Goal: Transaction & Acquisition: Book appointment/travel/reservation

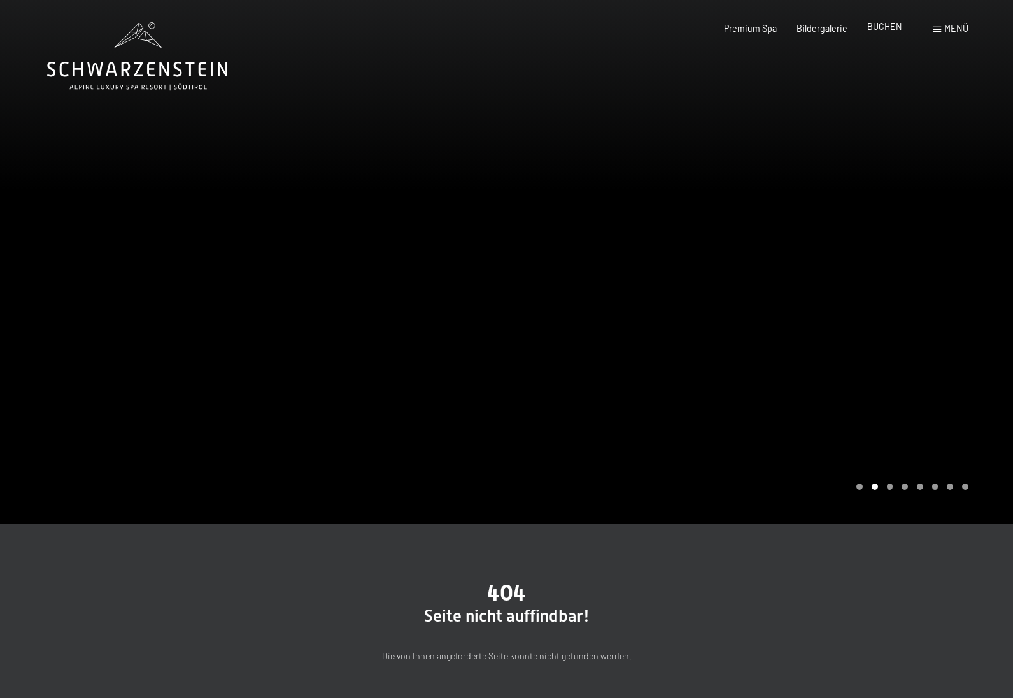
click at [877, 28] on span "BUCHEN" at bounding box center [884, 26] width 35 height 11
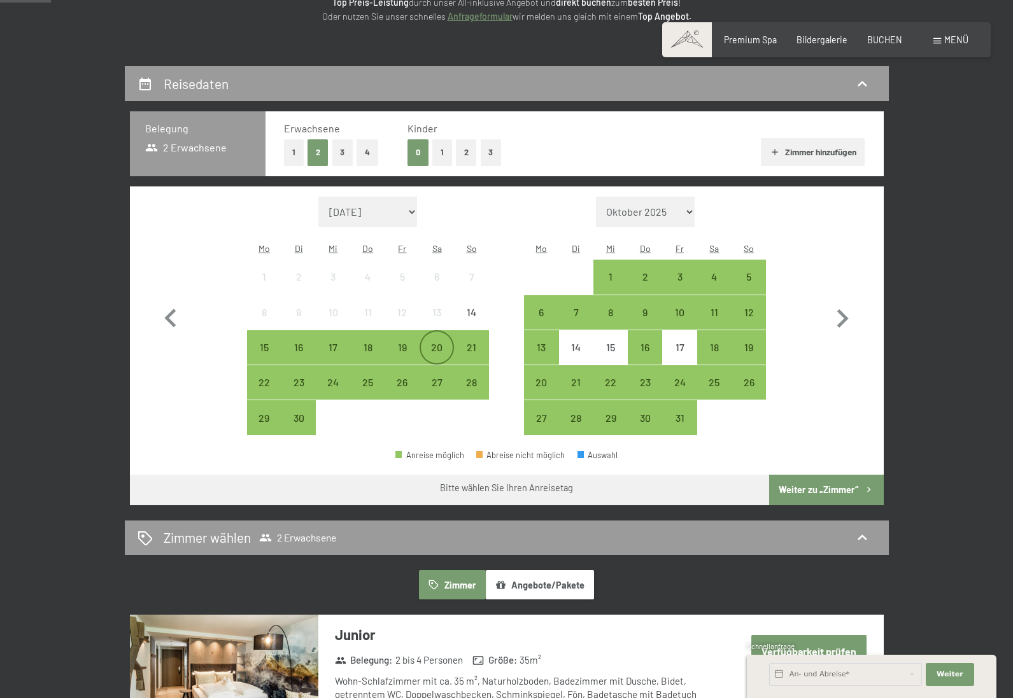
scroll to position [209, 0]
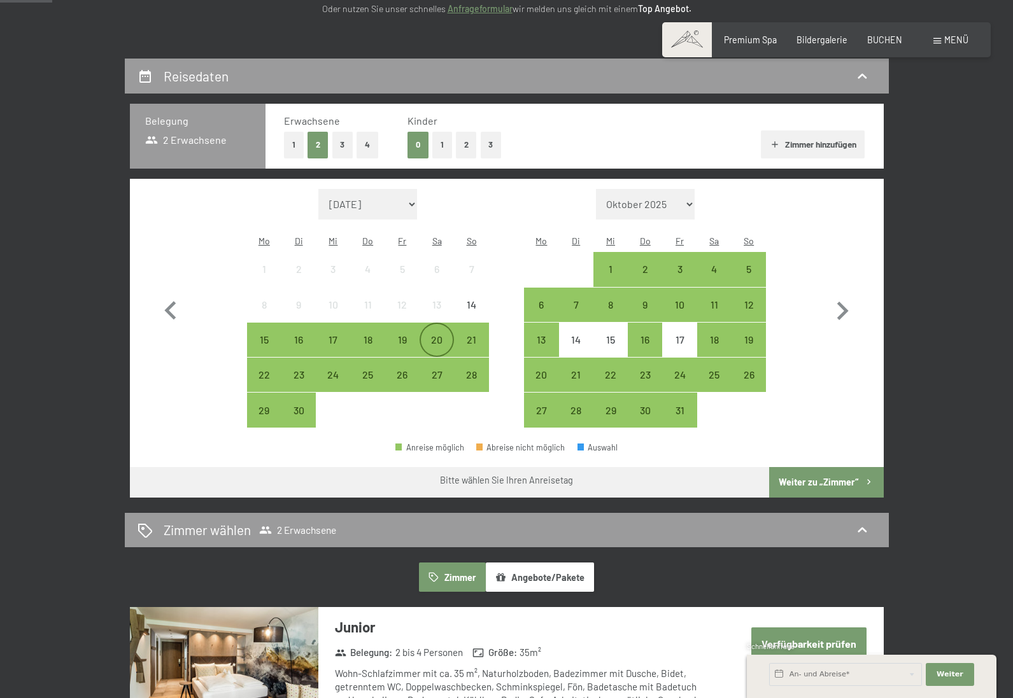
click at [440, 335] on div "20" at bounding box center [437, 351] width 32 height 32
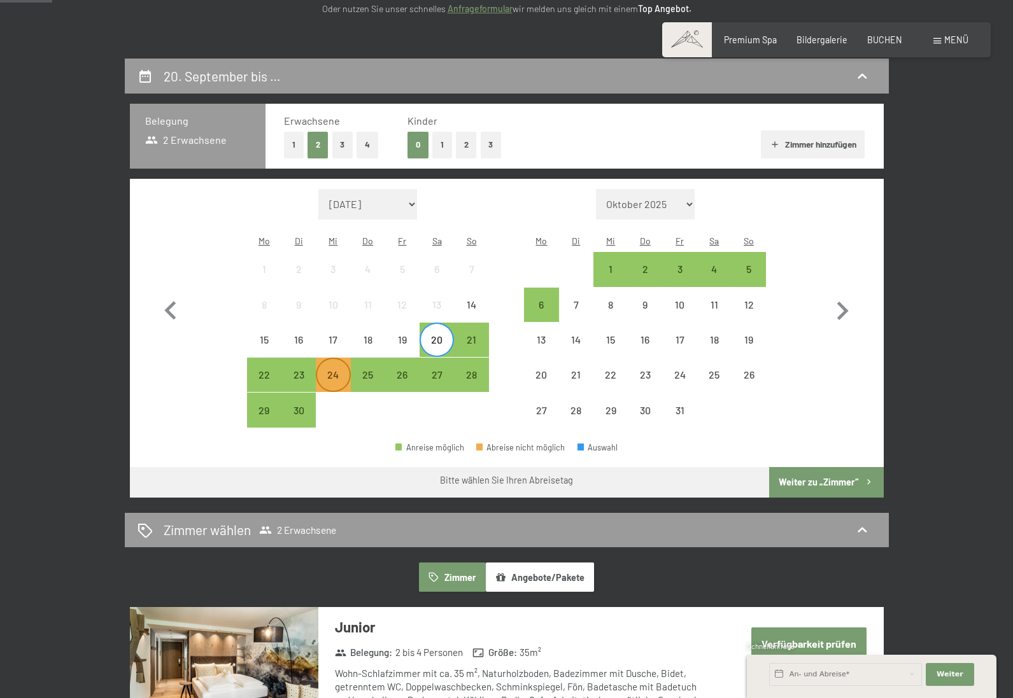
click at [328, 370] on div "24" at bounding box center [333, 386] width 32 height 32
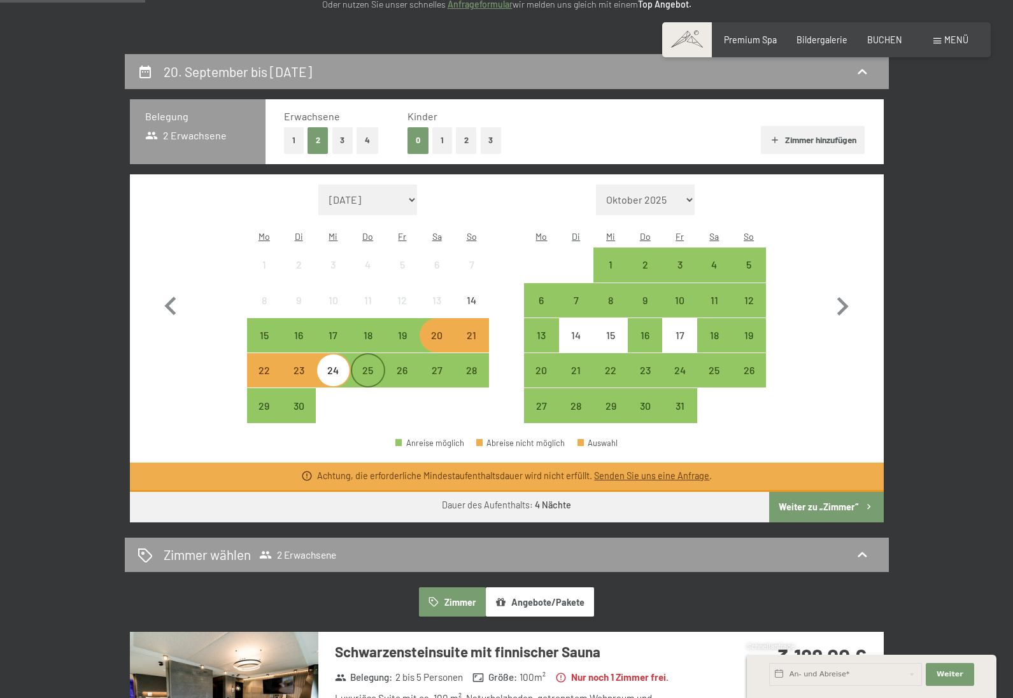
scroll to position [223, 0]
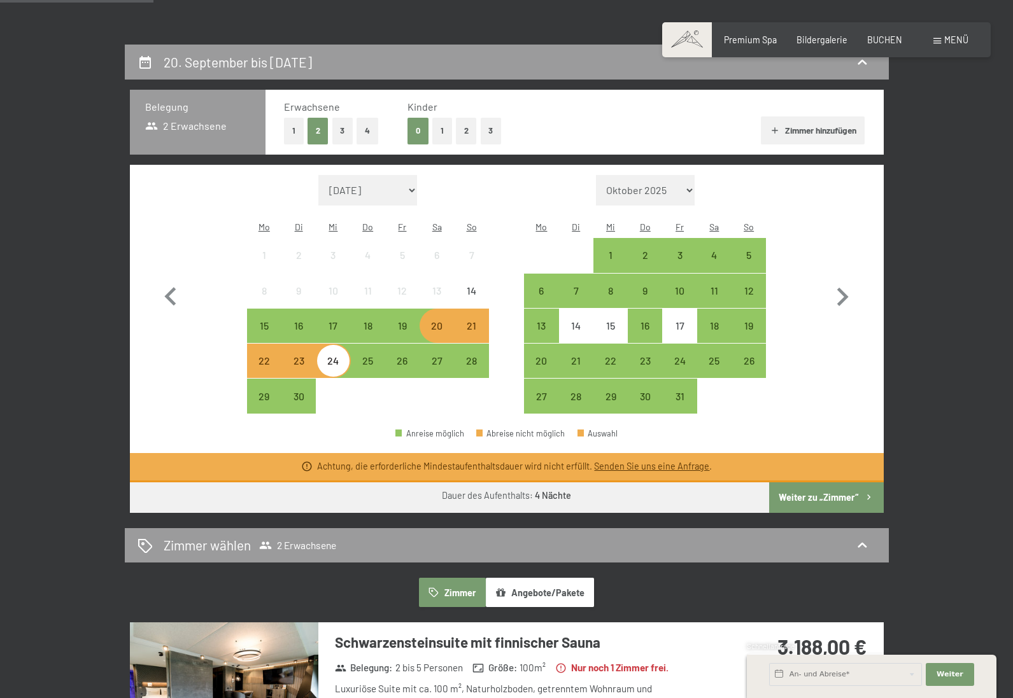
click at [433, 321] on div "20" at bounding box center [437, 337] width 32 height 32
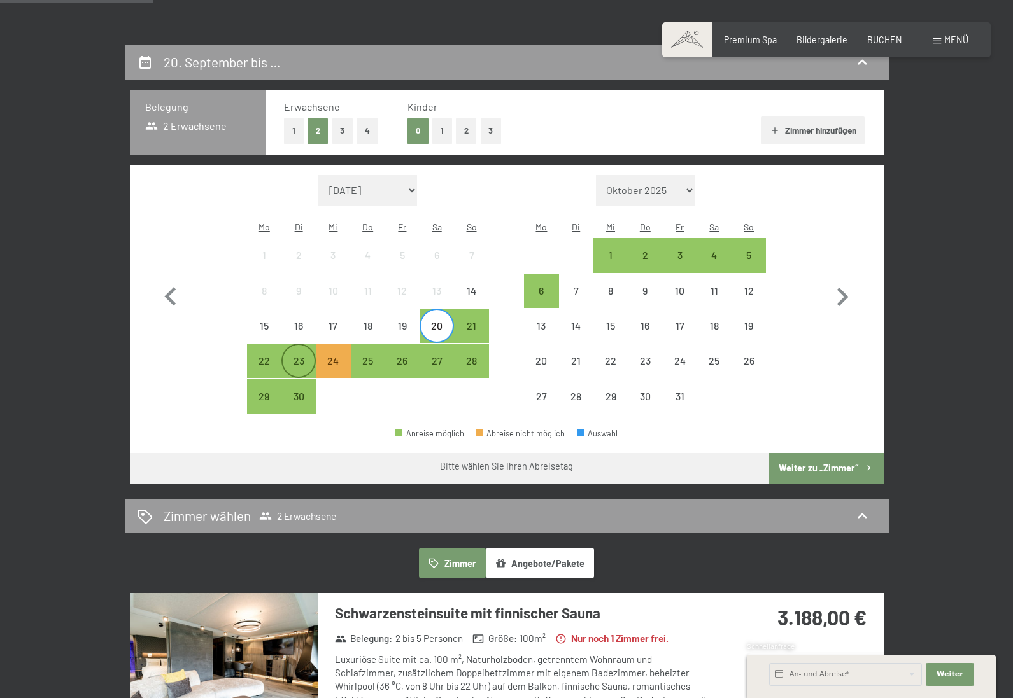
click at [295, 356] on div "23" at bounding box center [299, 372] width 32 height 32
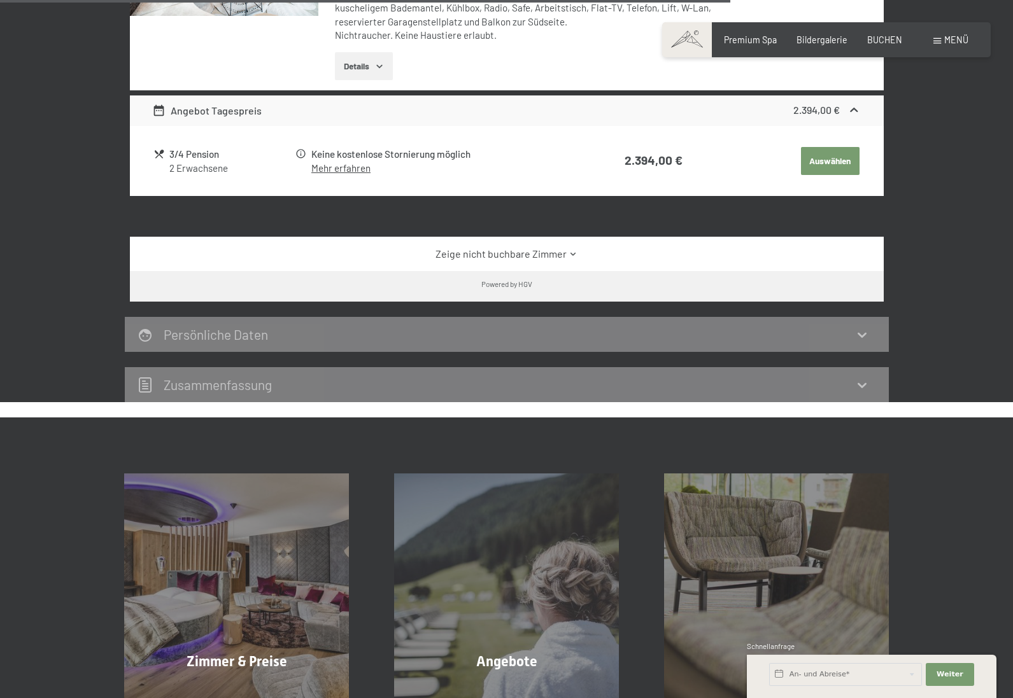
scroll to position [1314, 0]
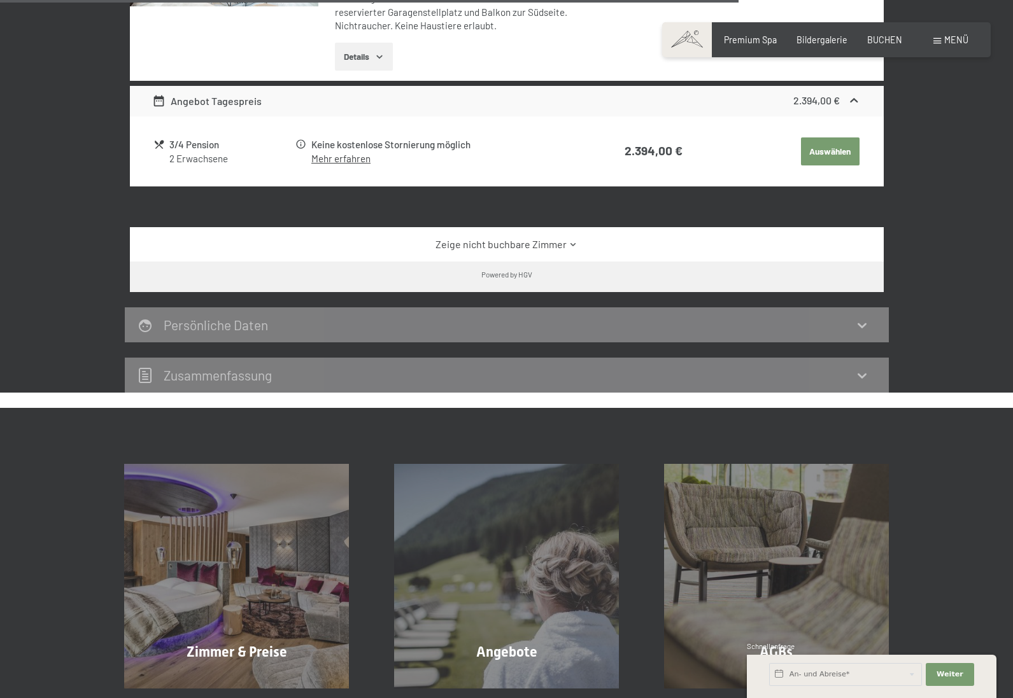
click at [554, 237] on link "Zeige nicht buchbare Zimmer" at bounding box center [506, 244] width 708 height 14
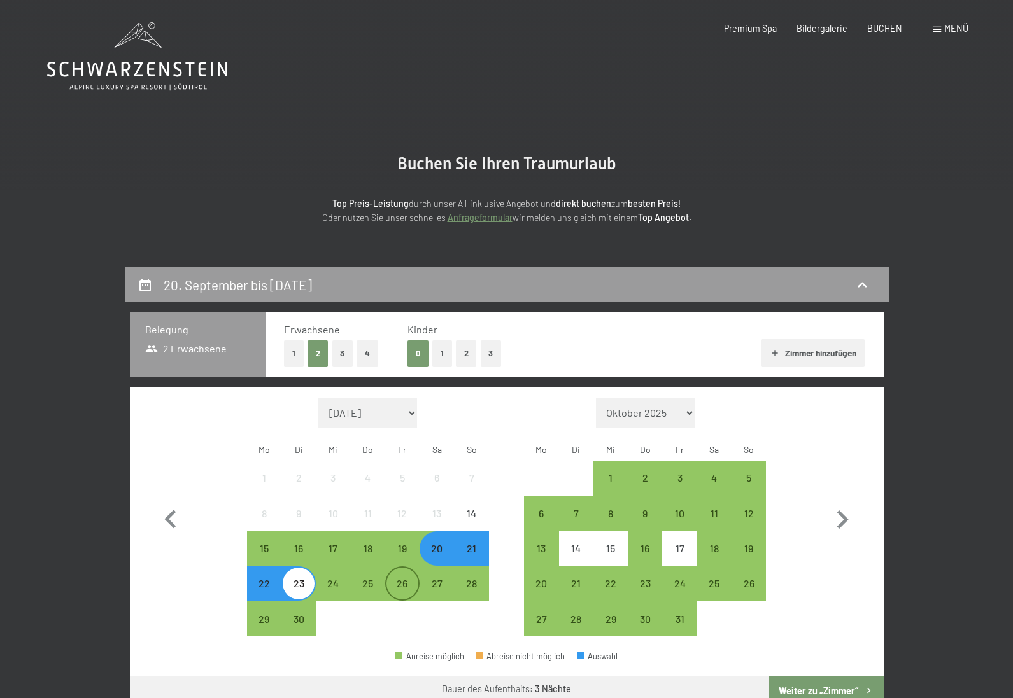
scroll to position [6, 0]
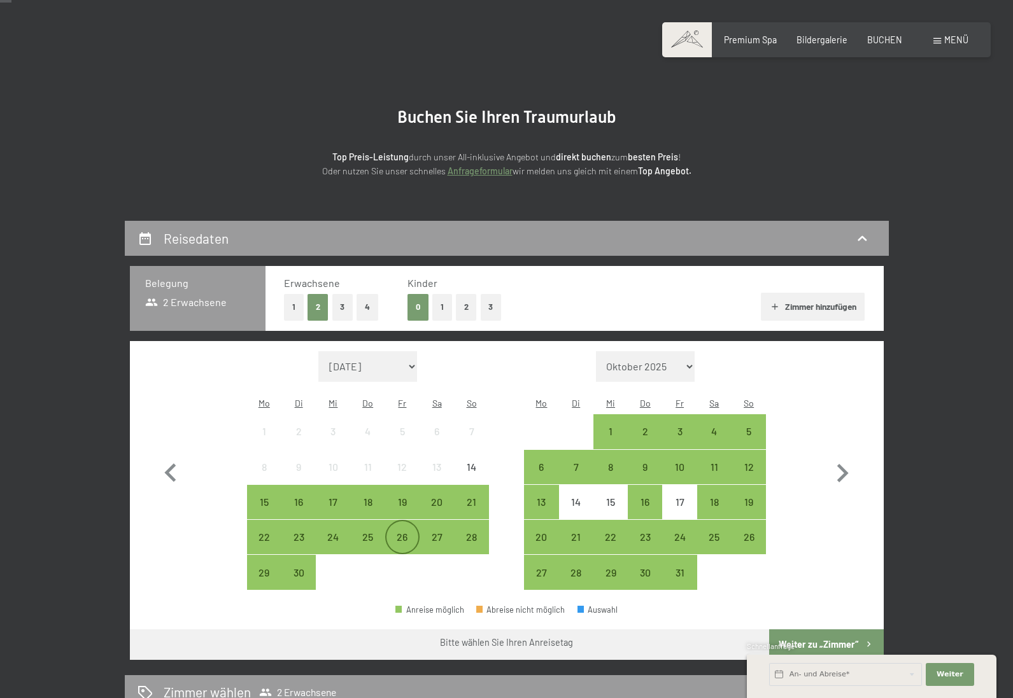
scroll to position [45, 0]
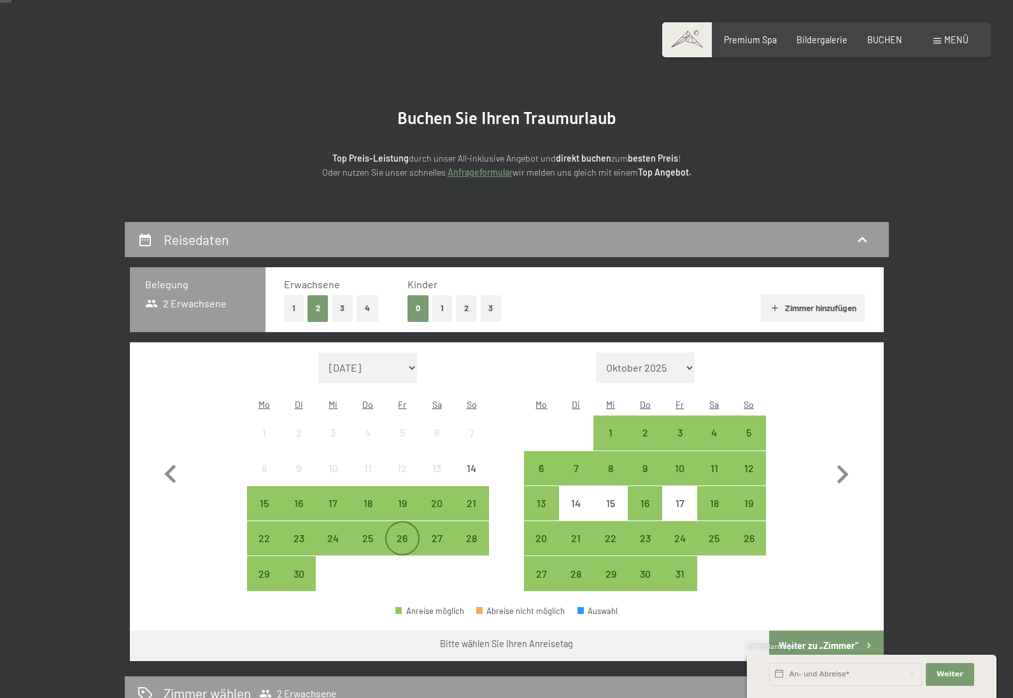
click at [402, 533] on div "26" at bounding box center [402, 549] width 32 height 32
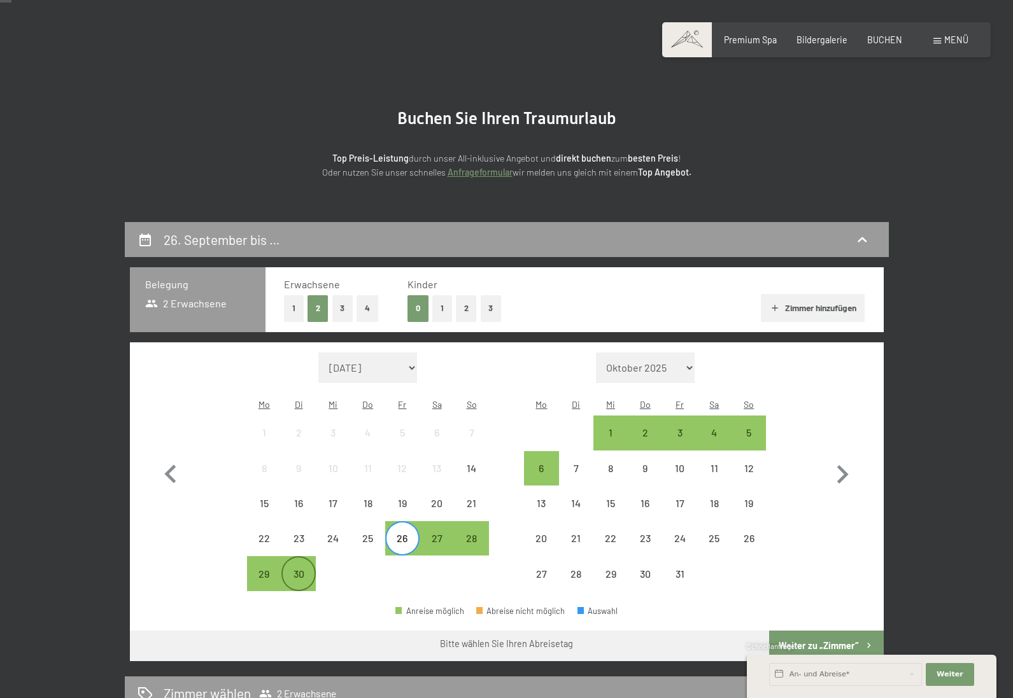
click at [304, 569] on div "30" at bounding box center [299, 585] width 32 height 32
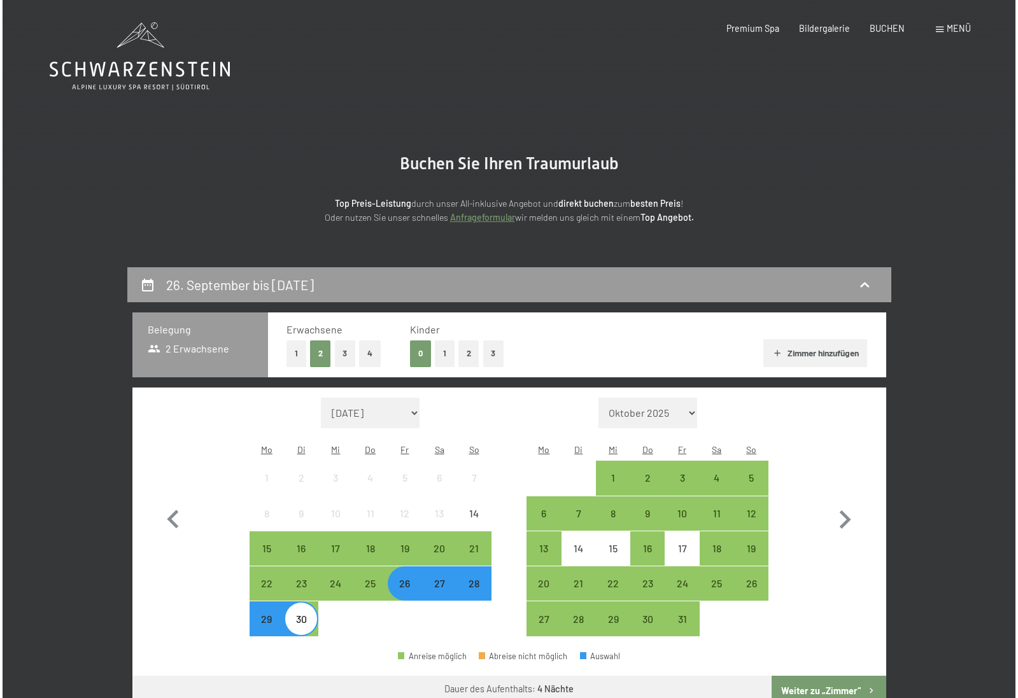
scroll to position [0, 0]
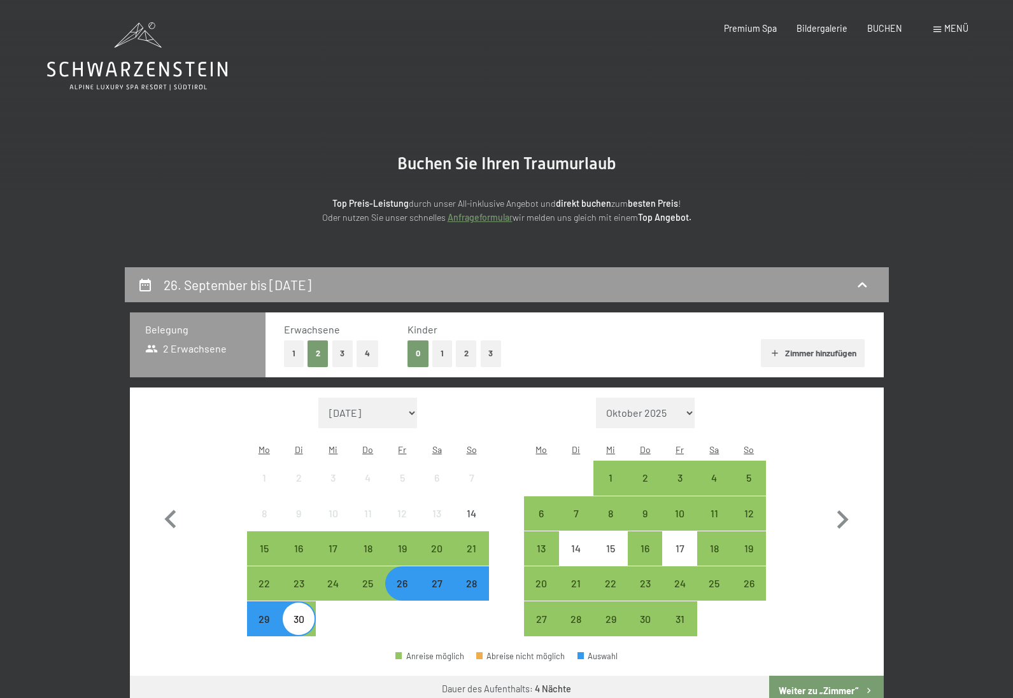
click at [941, 29] on div "Menü" at bounding box center [950, 28] width 35 height 13
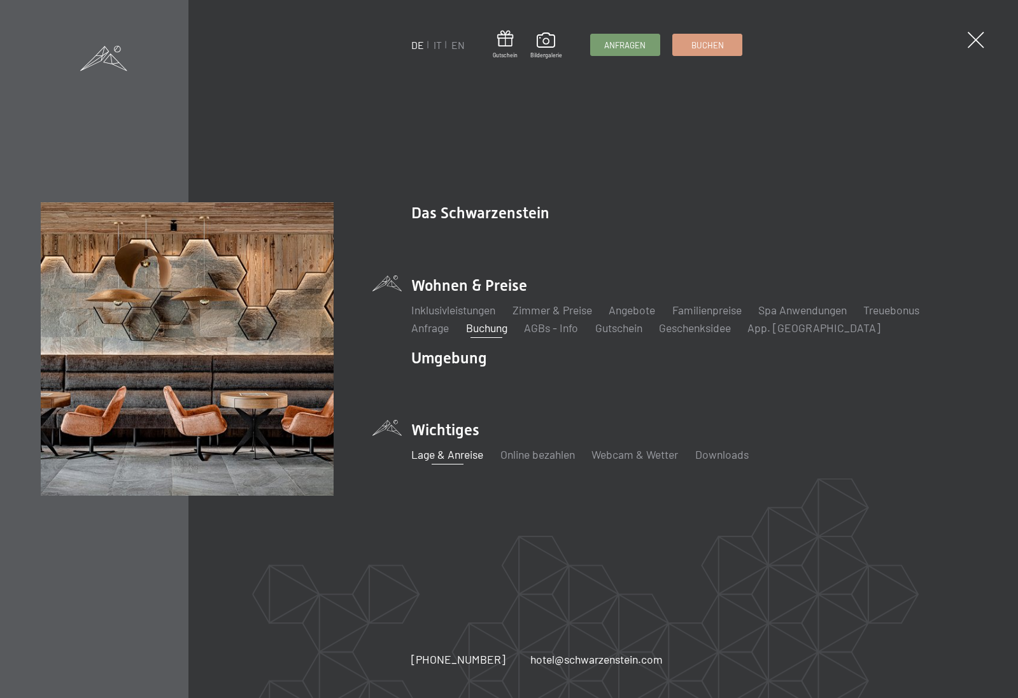
click at [433, 450] on link "Lage & Anreise" at bounding box center [447, 454] width 72 height 14
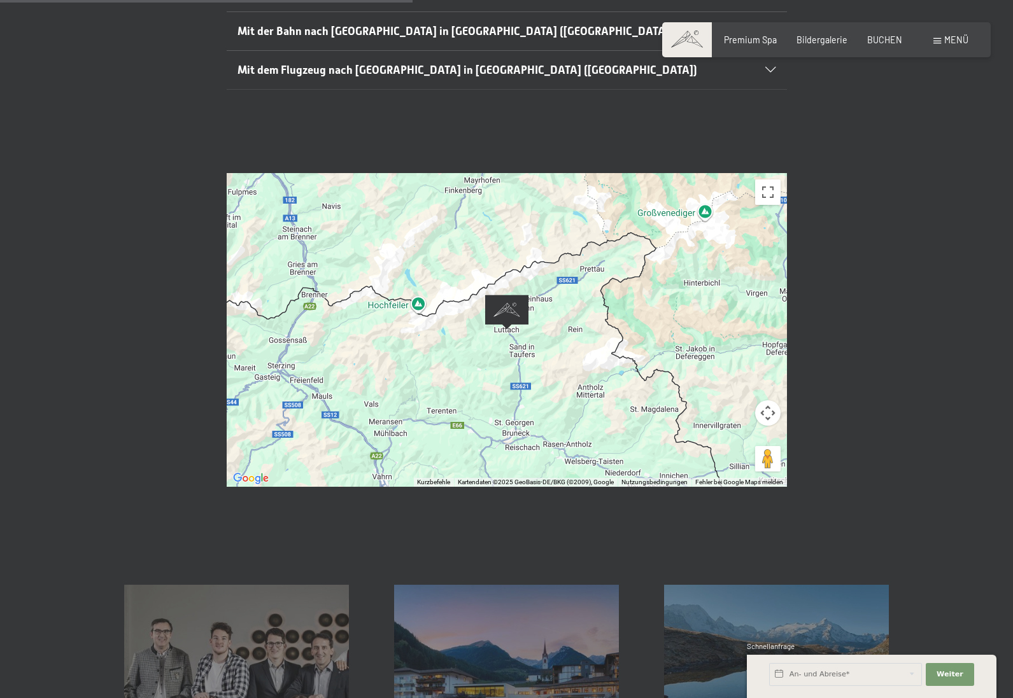
scroll to position [418, 0]
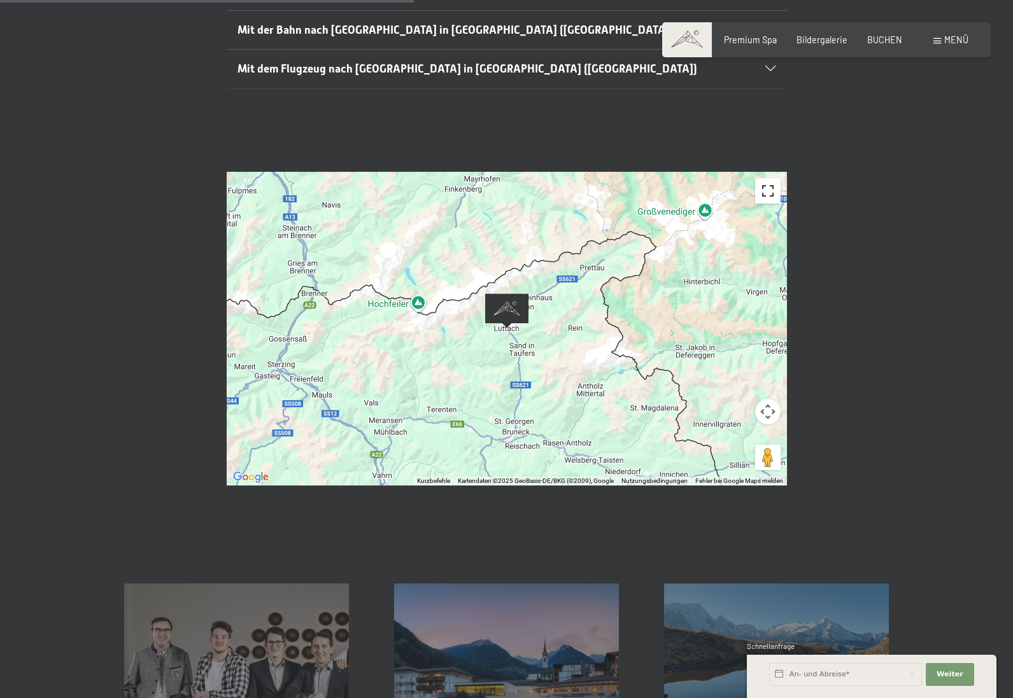
click at [771, 178] on button "Vollbildansicht ein/aus" at bounding box center [767, 190] width 25 height 25
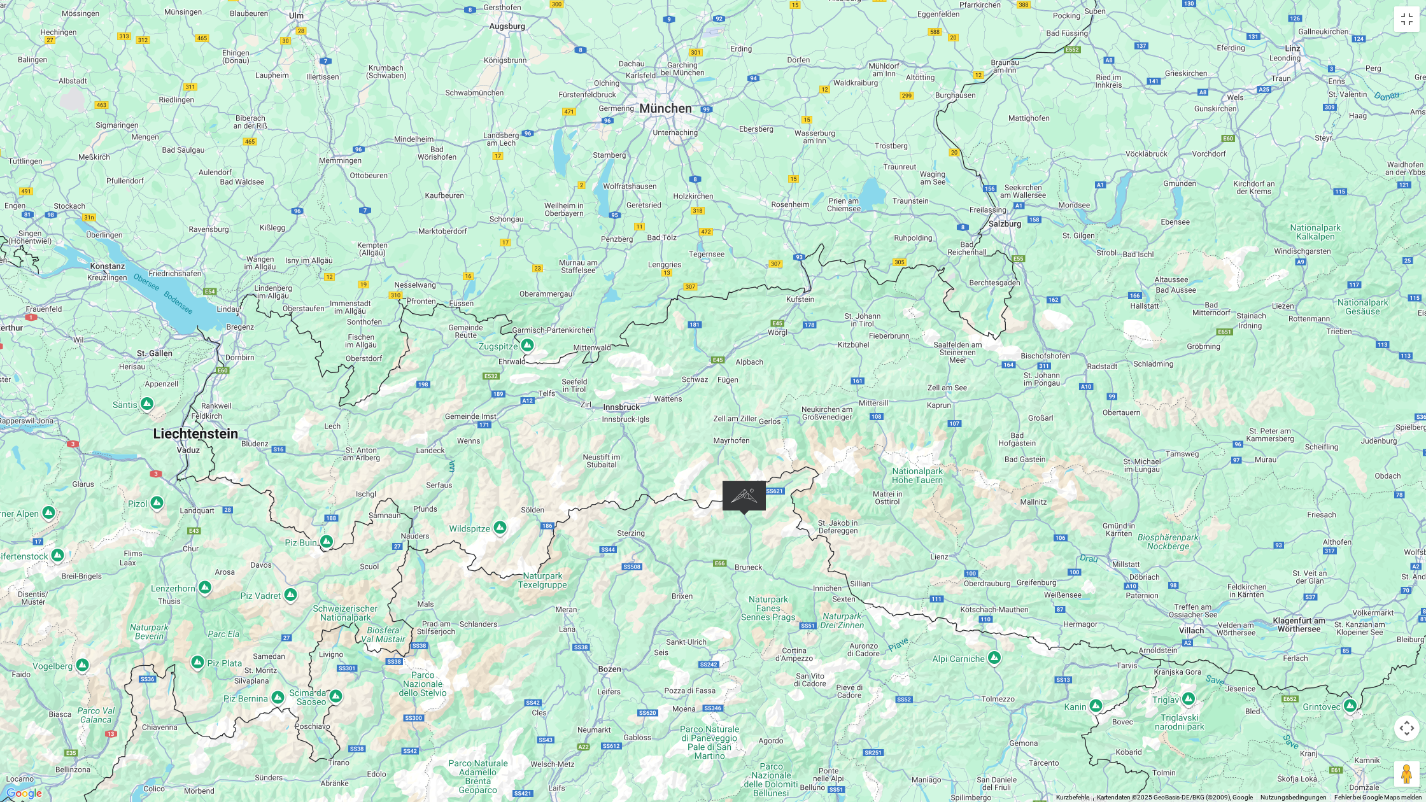
click at [1012, 596] on div at bounding box center [713, 401] width 1426 height 802
click at [1012, 698] on button "Pegman auf die Karte ziehen, um Street View aufzurufen" at bounding box center [1406, 773] width 25 height 25
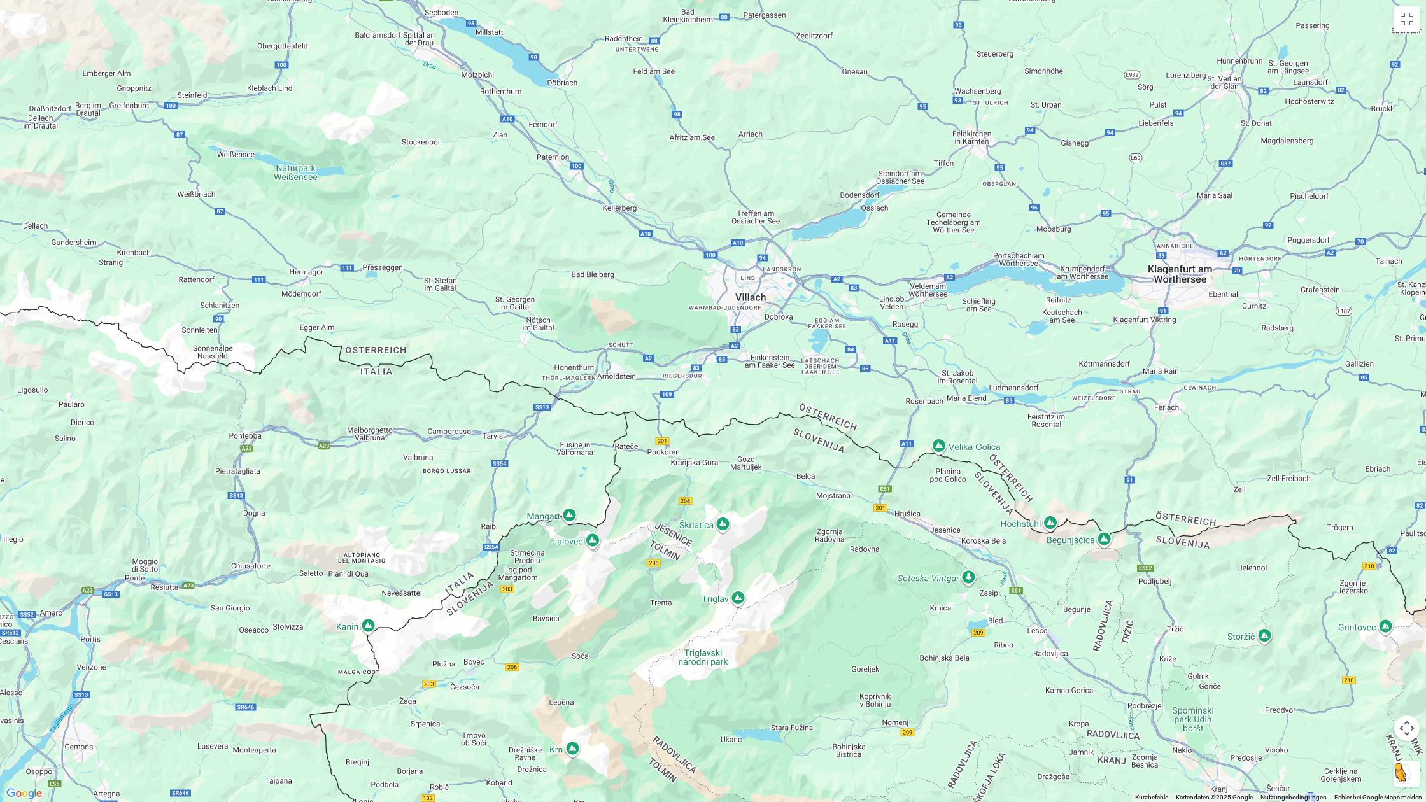
click at [1012, 698] on button "Pegman auf die Karte ziehen, um Street View aufzurufen" at bounding box center [1406, 773] width 25 height 25
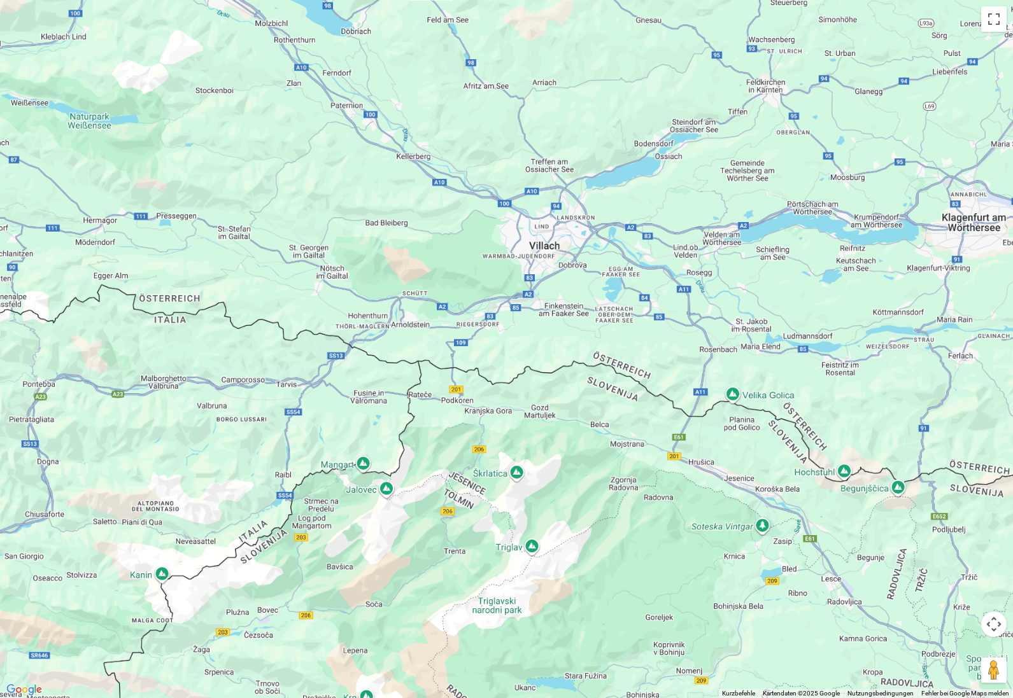
scroll to position [421, 0]
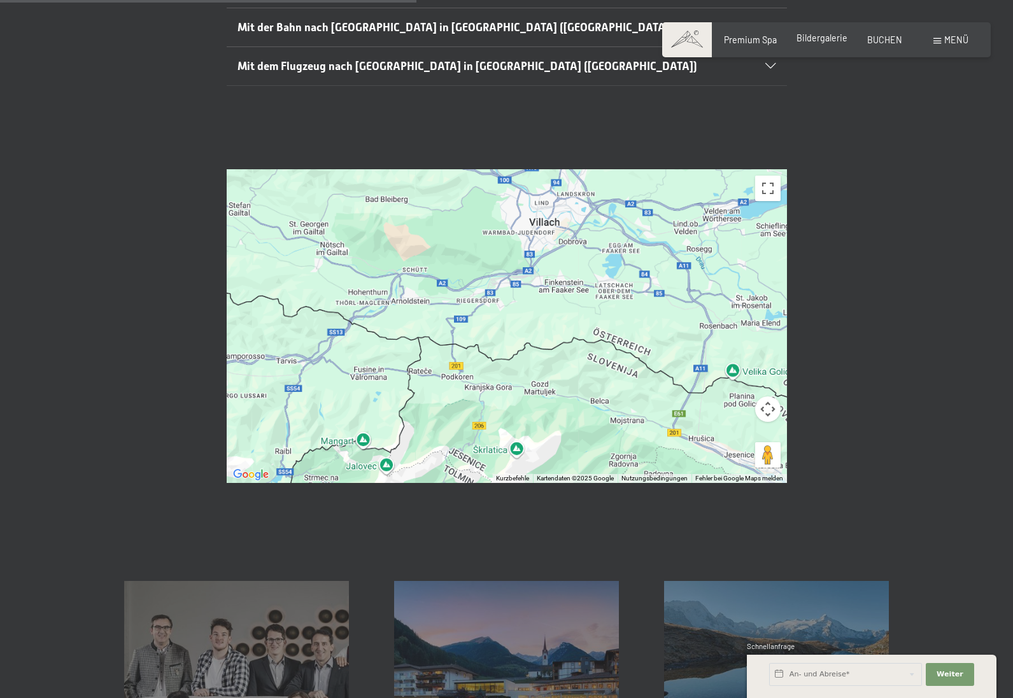
click at [828, 38] on span "Bildergalerie" at bounding box center [821, 37] width 51 height 11
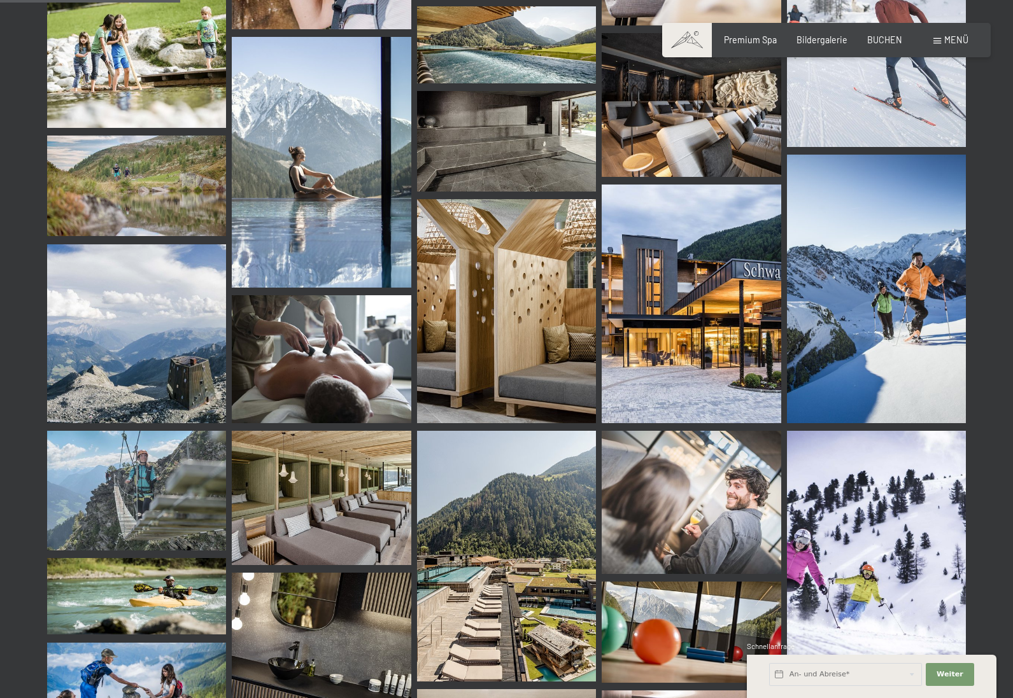
scroll to position [2472, 0]
